Goal: Information Seeking & Learning: Learn about a topic

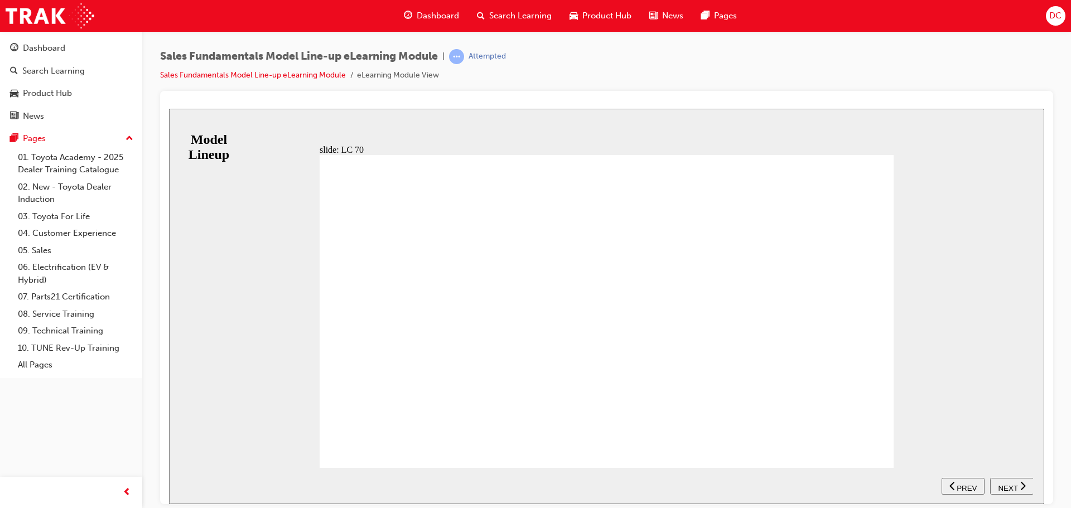
click at [1017, 486] on div "NEXT" at bounding box center [1011, 486] width 35 height 12
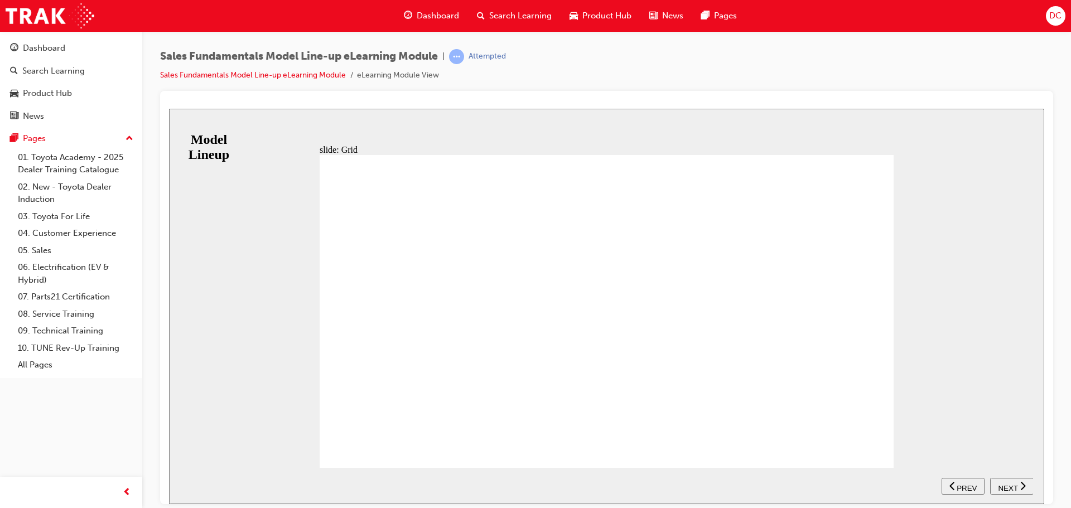
drag, startPoint x: 371, startPoint y: 443, endPoint x: 395, endPoint y: 445, distance: 24.6
drag, startPoint x: 375, startPoint y: 438, endPoint x: 364, endPoint y: 441, distance: 11.5
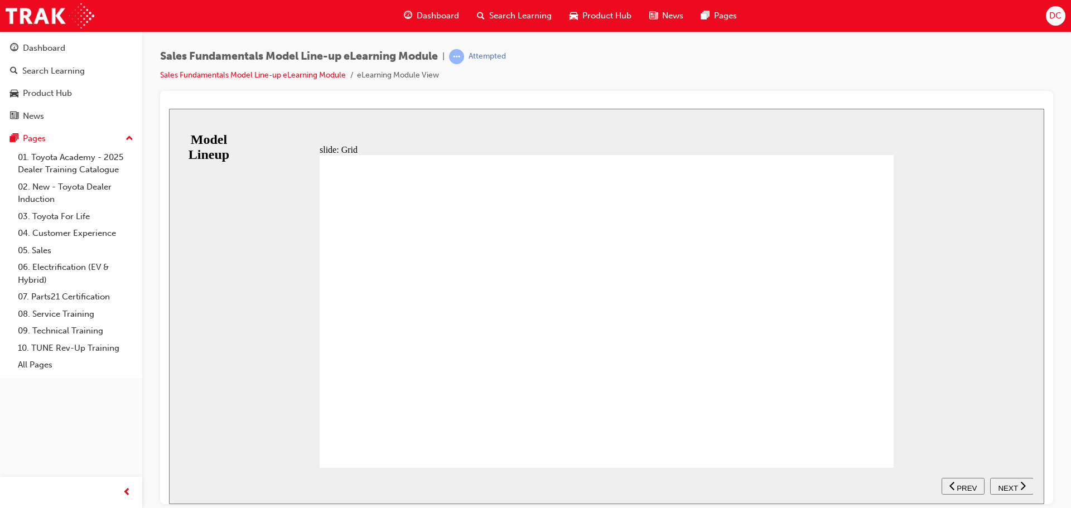
drag, startPoint x: 372, startPoint y: 439, endPoint x: 432, endPoint y: 464, distance: 65.3
type input "12"
